Goal: Transaction & Acquisition: Subscribe to service/newsletter

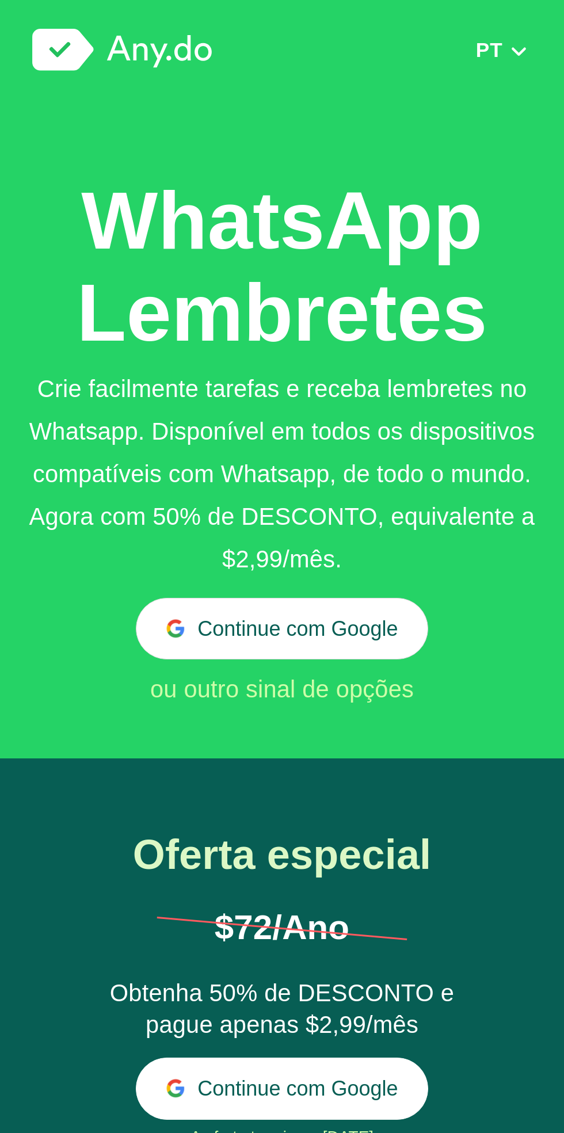
click at [356, 624] on button "Continue com Google" at bounding box center [282, 629] width 292 height 62
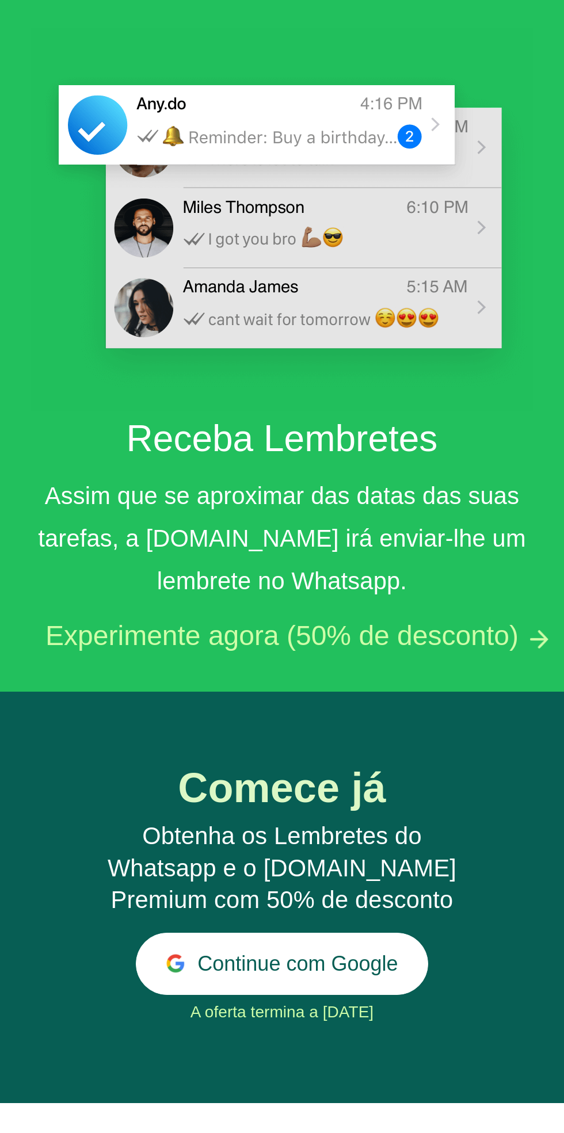
scroll to position [2938, 0]
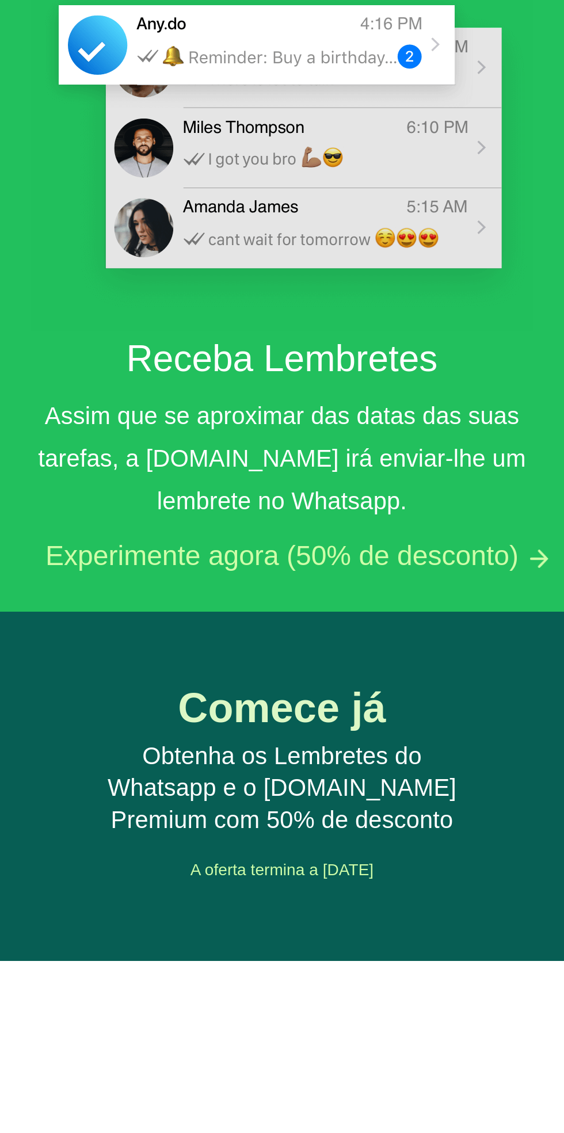
scroll to position [2884, 0]
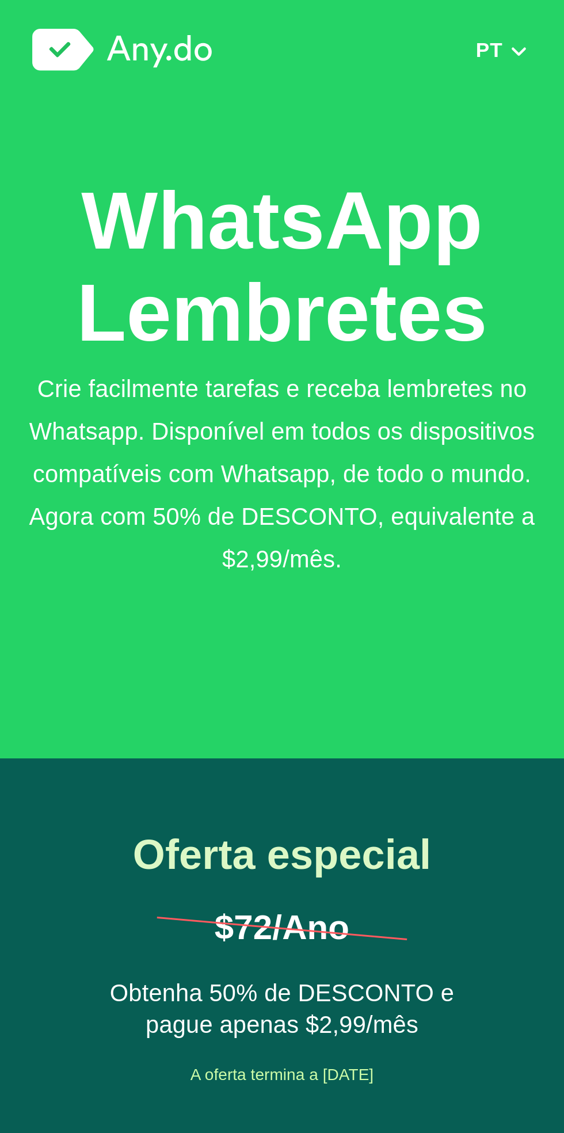
click at [82, 48] on img at bounding box center [122, 50] width 180 height 43
click at [166, 65] on img at bounding box center [122, 50] width 180 height 43
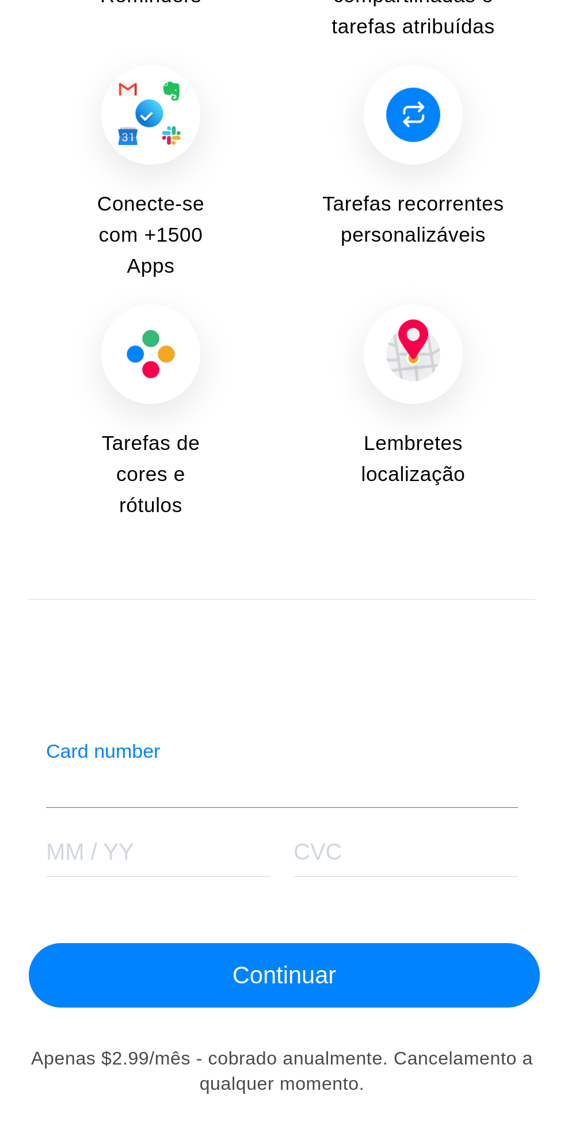
scroll to position [4362, 0]
